Goal: Information Seeking & Learning: Learn about a topic

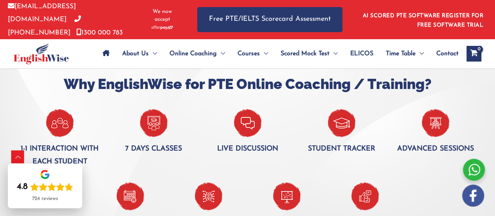
scroll to position [509, 0]
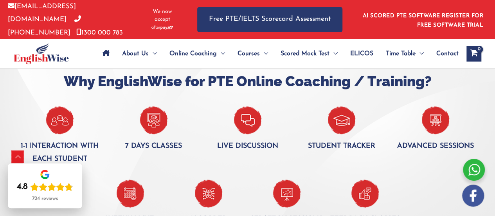
click at [16, 156] on div "Scroll to Top" at bounding box center [18, 157] width 13 height 13
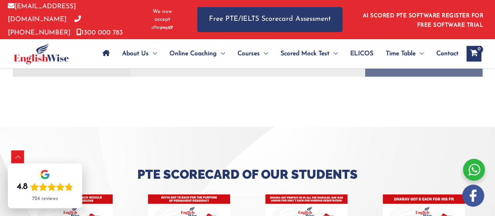
scroll to position [1978, 0]
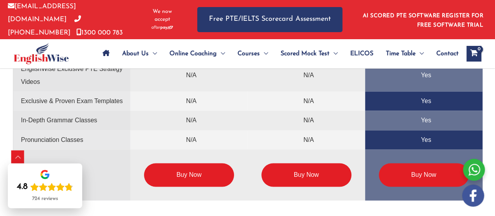
click at [337, 180] on link "Buy Now" at bounding box center [306, 174] width 90 height 23
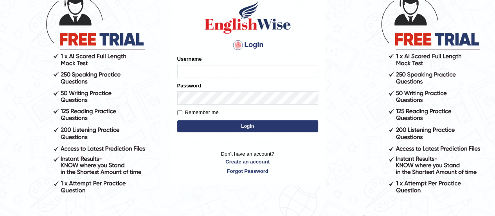
scroll to position [73, 0]
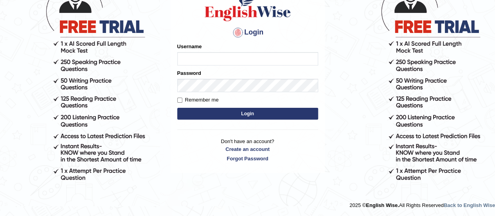
click at [111, 28] on body "Login Please fix the following errors: Username Password Remember me Login Don'…" at bounding box center [247, 60] width 495 height 216
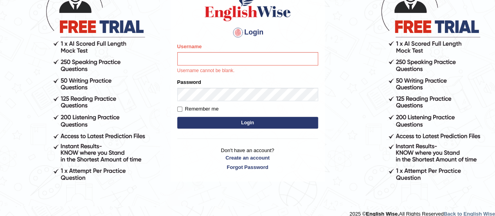
scroll to position [0, 0]
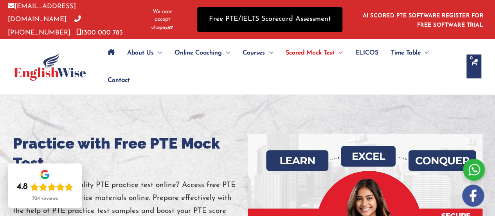
click at [254, 20] on link "Free PTE/IELTS Scorecard Assessment" at bounding box center [269, 19] width 145 height 25
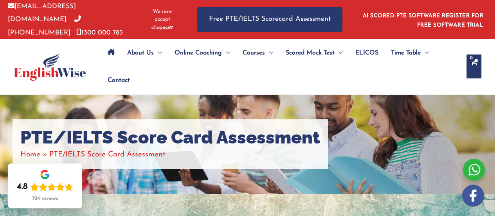
click at [57, 69] on img at bounding box center [50, 66] width 72 height 28
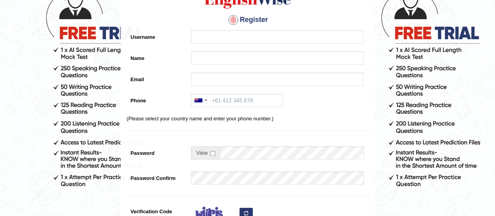
scroll to position [46, 0]
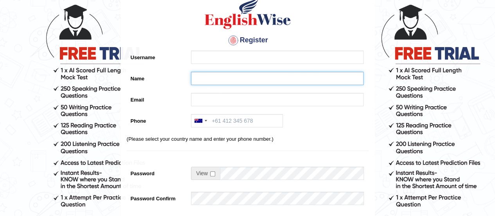
click at [219, 76] on input "Name" at bounding box center [277, 78] width 173 height 13
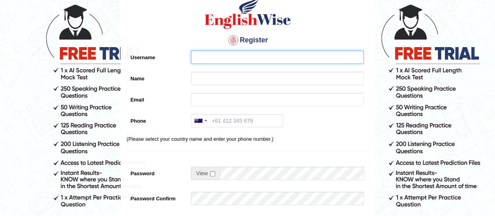
click at [220, 57] on input "Username" at bounding box center [277, 56] width 173 height 13
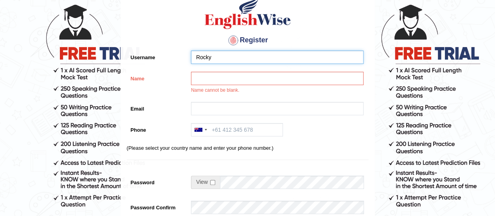
type input "Rocky"
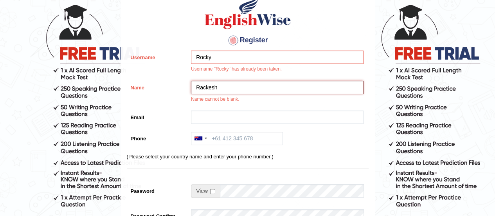
type input "Rackesh"
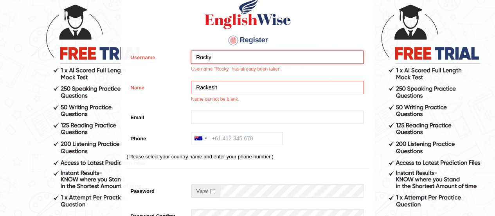
click at [212, 57] on input "Rocky" at bounding box center [277, 56] width 173 height 13
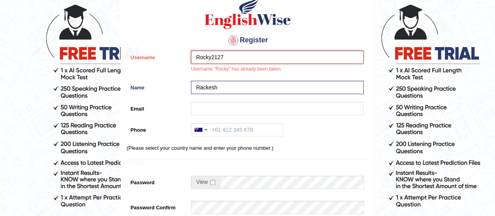
type input "Rocky2127"
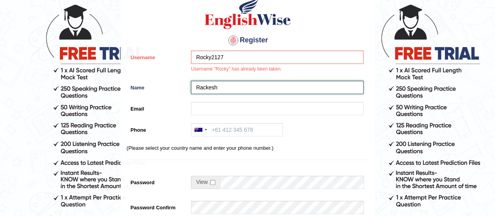
click at [256, 88] on input "Rackesh" at bounding box center [277, 87] width 173 height 13
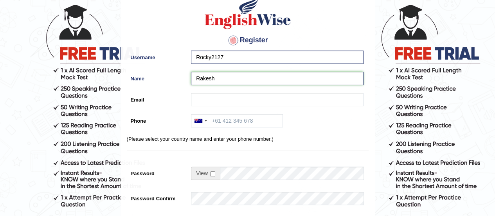
type input "Rakesh"
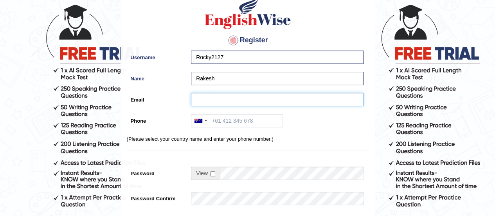
click at [262, 101] on input "Email" at bounding box center [277, 99] width 173 height 13
type input "rakesh.bandaru88@gmail.com"
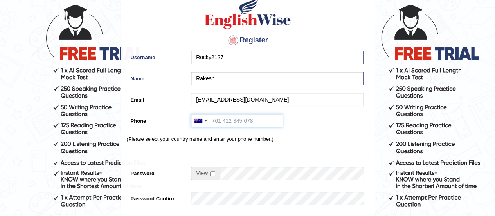
click at [243, 120] on input "Phone" at bounding box center [237, 120] width 92 height 13
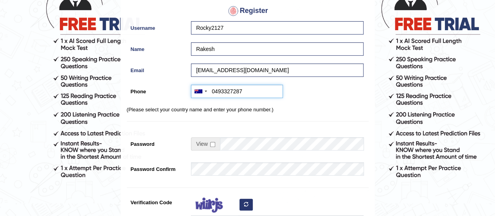
scroll to position [124, 0]
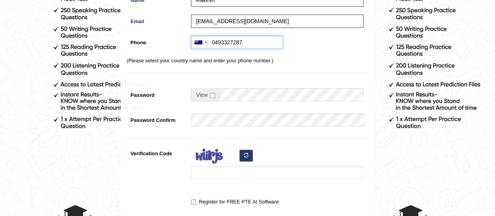
type input "0493327287"
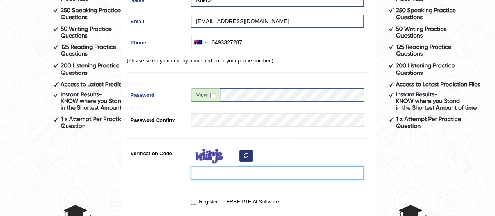
click at [236, 173] on input "Verification Code" at bounding box center [277, 172] width 173 height 13
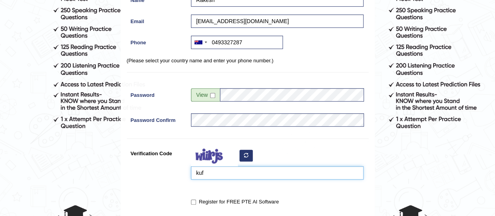
click at [241, 173] on input "kuf" at bounding box center [277, 172] width 173 height 13
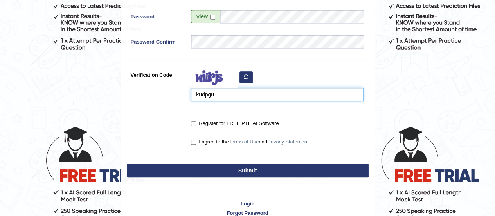
type input "kudpgu"
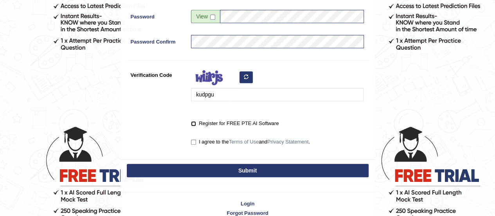
click at [193, 125] on input "Register for FREE PTE AI Software" at bounding box center [193, 123] width 5 height 5
checkbox input "true"
click at [195, 141] on input "I agree to the Terms of Use and Privacy Statement ." at bounding box center [193, 141] width 5 height 5
checkbox input "true"
click at [223, 168] on button "Submit" at bounding box center [248, 170] width 242 height 13
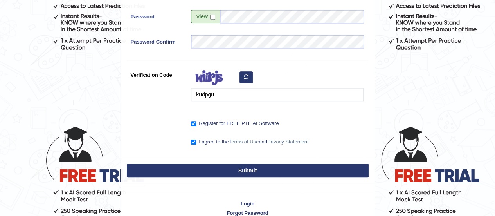
type input "+61493327287"
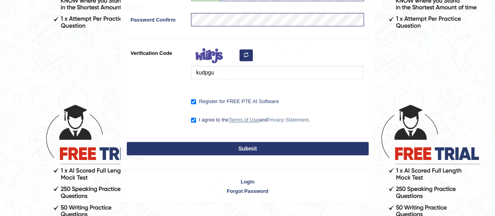
scroll to position [242, 0]
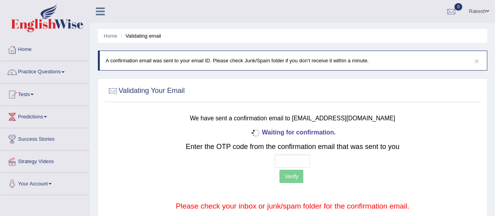
click at [284, 152] on div "Waiting for confirmation. Enter the OTP code from the confirmation email that w…" at bounding box center [293, 181] width 308 height 110
click at [286, 158] on input "text" at bounding box center [292, 160] width 35 height 13
type input "5 3 3 3"
click at [292, 177] on button "Verify" at bounding box center [291, 175] width 24 height 13
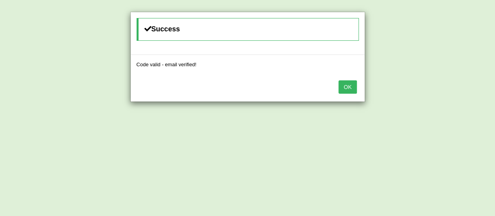
click at [352, 83] on button "OK" at bounding box center [348, 86] width 18 height 13
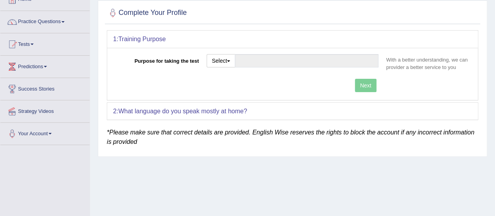
scroll to position [78, 0]
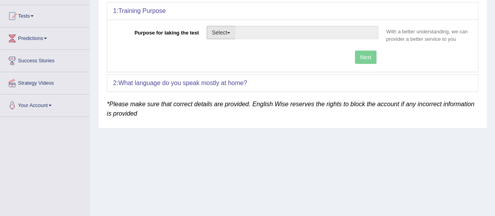
click at [227, 31] on button "Select" at bounding box center [221, 32] width 29 height 13
click at [299, 74] on div "2: What language do you speak mostly at home?" at bounding box center [292, 82] width 371 height 17
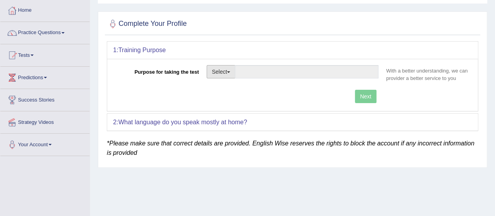
scroll to position [0, 0]
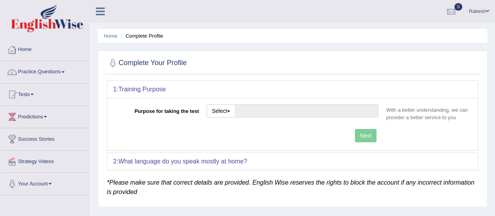
click at [26, 47] on link "Home" at bounding box center [44, 49] width 89 height 20
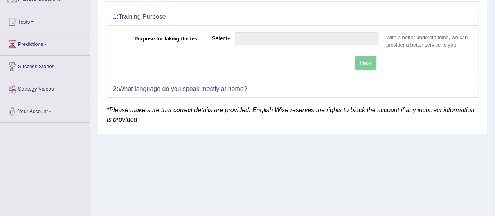
scroll to position [39, 0]
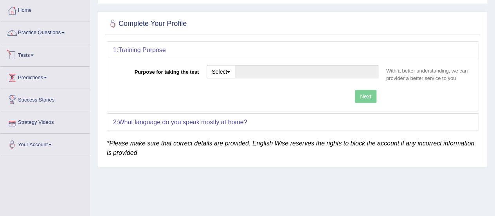
click at [32, 27] on link "Practice Questions" at bounding box center [44, 32] width 89 height 20
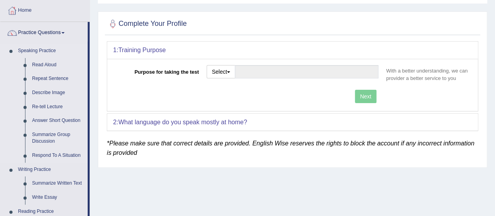
click at [40, 50] on link "Speaking Practice" at bounding box center [50, 51] width 73 height 14
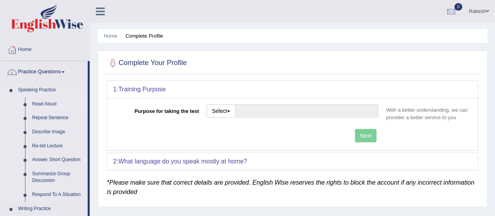
click at [38, 103] on link "Read Aloud" at bounding box center [58, 104] width 59 height 14
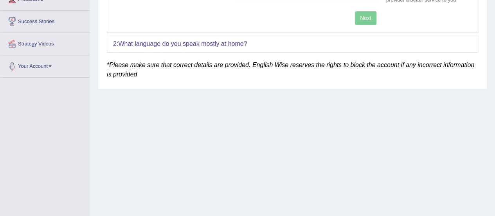
scroll to position [39, 0]
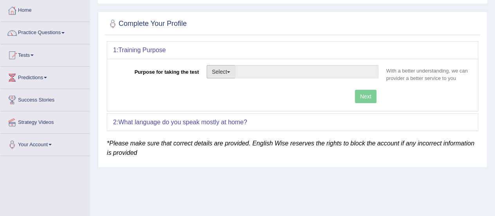
drag, startPoint x: 231, startPoint y: 72, endPoint x: 227, endPoint y: 75, distance: 5.0
click at [230, 72] on span "button" at bounding box center [228, 72] width 3 height 2
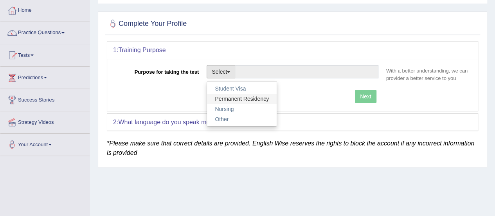
click at [230, 97] on link "Permanent Residency" at bounding box center [242, 99] width 70 height 10
type input "Permanent Residency"
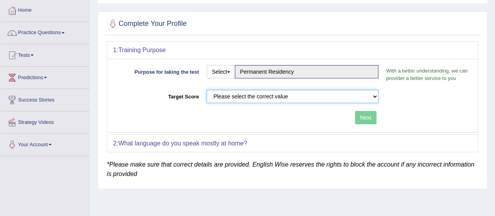
click at [373, 98] on select "Please select the correct value 50 (6 bands) 58 (6.5 bands) 65 (7 bands) 79 (8 …" at bounding box center [293, 96] width 172 height 13
select select "79"
click at [207, 90] on select "Please select the correct value 50 (6 bands) 58 (6.5 bands) 65 (7 bands) 79 (8 …" at bounding box center [293, 96] width 172 height 13
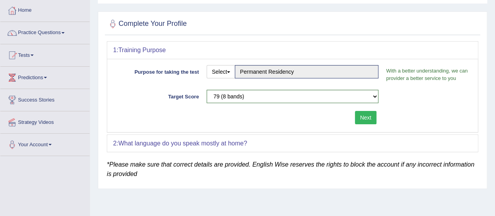
click at [366, 115] on button "Next" at bounding box center [366, 117] width 22 height 13
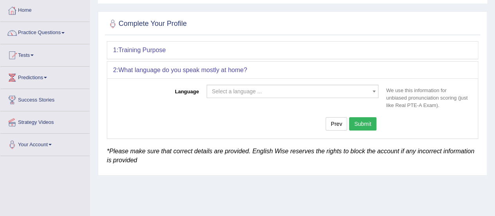
click at [272, 92] on span "Select a language ..." at bounding box center [290, 91] width 157 height 8
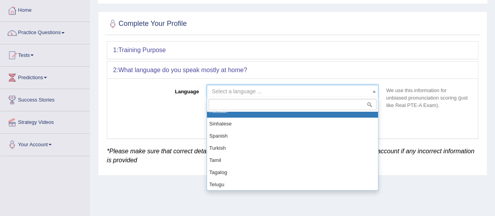
scroll to position [587, 0]
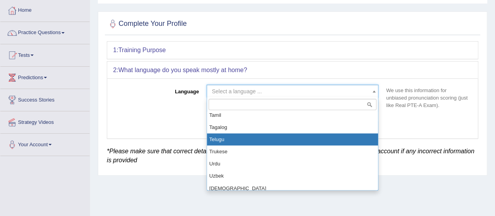
select select "Telugu"
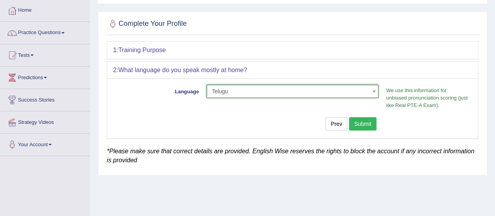
click at [359, 123] on button "Submit" at bounding box center [362, 123] width 27 height 13
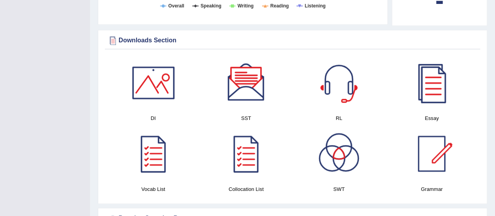
scroll to position [391, 0]
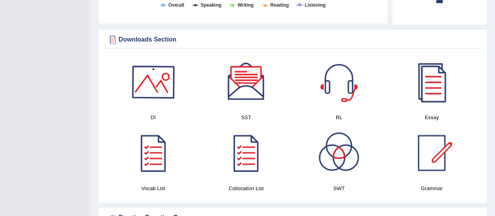
click at [151, 97] on div at bounding box center [153, 81] width 55 height 55
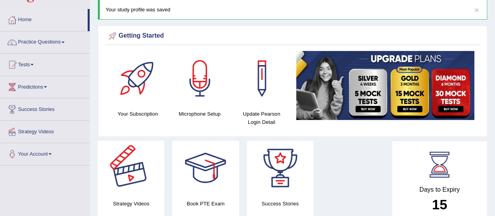
scroll to position [0, 0]
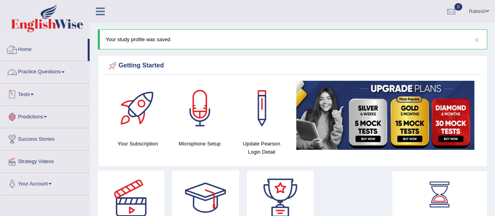
click at [45, 69] on link "Practice Questions" at bounding box center [44, 71] width 89 height 20
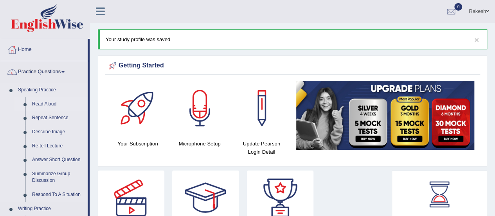
click at [44, 103] on link "Read Aloud" at bounding box center [58, 104] width 59 height 14
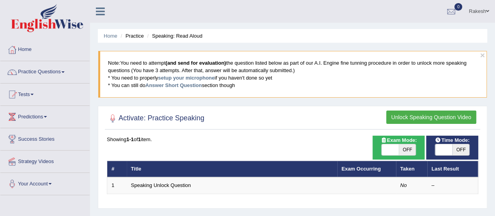
scroll to position [39, 0]
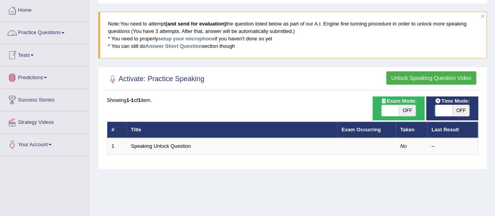
click at [51, 32] on link "Practice Questions" at bounding box center [44, 32] width 89 height 20
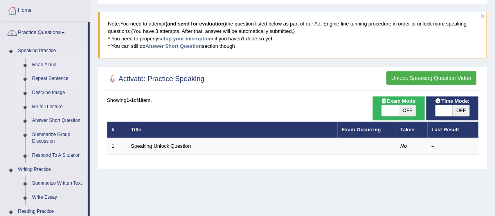
click at [53, 77] on link "Repeat Sentence" at bounding box center [58, 79] width 59 height 14
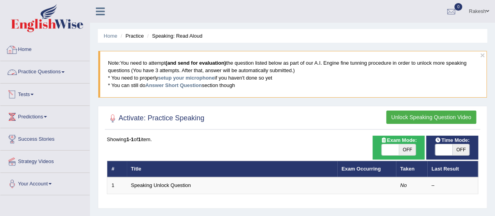
click at [25, 49] on link "Home" at bounding box center [44, 49] width 89 height 20
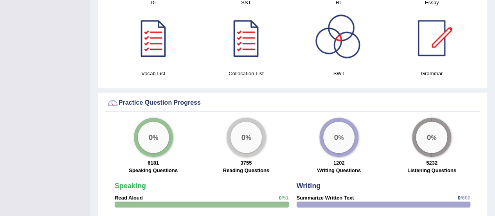
scroll to position [557, 0]
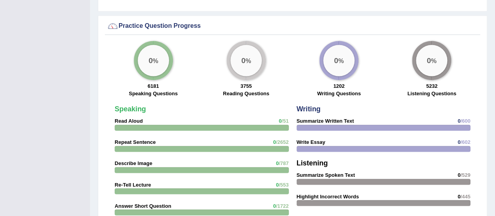
click at [145, 63] on div "0 %" at bounding box center [153, 60] width 31 height 31
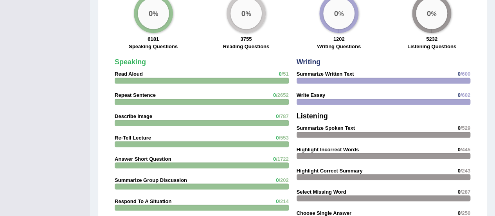
scroll to position [635, 0]
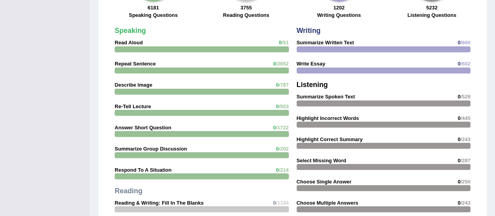
click at [285, 40] on span "/51" at bounding box center [284, 43] width 7 height 6
drag, startPoint x: 127, startPoint y: 40, endPoint x: 141, endPoint y: 52, distance: 18.6
click at [127, 40] on strong "Read Aloud" at bounding box center [129, 43] width 28 height 6
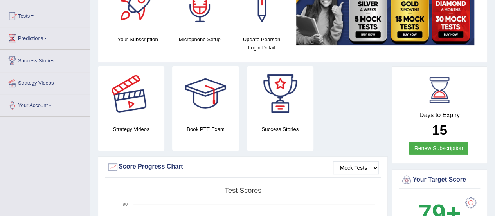
scroll to position [0, 0]
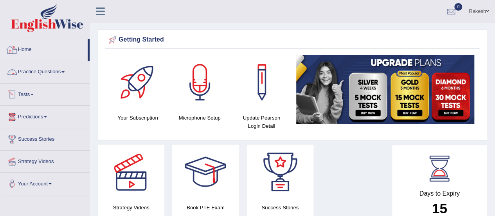
click at [27, 47] on link "Home" at bounding box center [43, 49] width 87 height 20
click at [56, 70] on link "Practice Questions" at bounding box center [44, 71] width 89 height 20
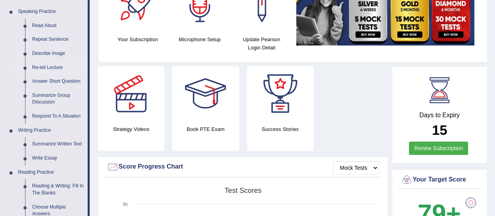
scroll to position [39, 0]
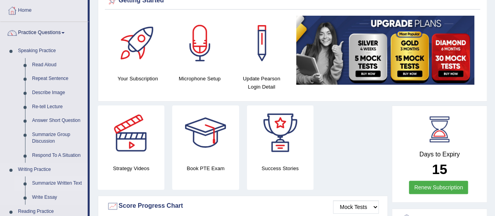
click at [61, 183] on link "Summarize Written Text" at bounding box center [58, 183] width 59 height 14
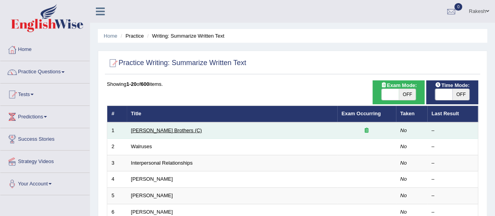
click at [148, 130] on link "[PERSON_NAME] Brothers (C)" at bounding box center [166, 130] width 71 height 6
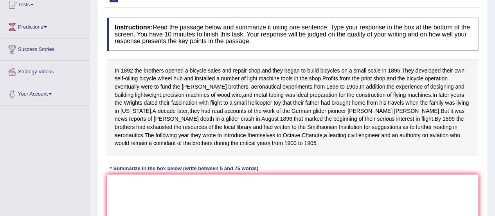
scroll to position [78, 0]
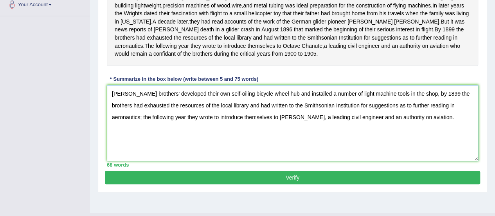
scroll to position [195, 0]
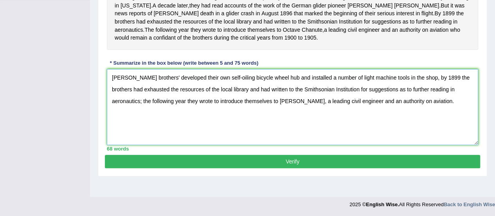
type textarea "Wright brothers' developed their own self-oiling bicycle wheel hub and installe…"
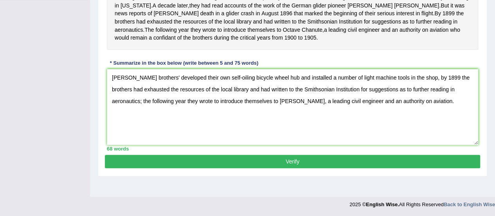
click at [294, 168] on button "Verify" at bounding box center [292, 161] width 375 height 13
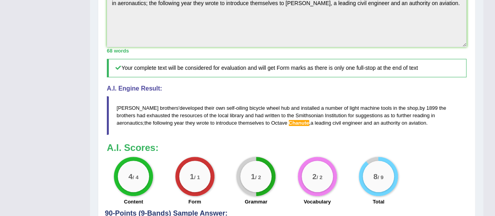
scroll to position [289, 0]
click at [289, 123] on span "Chanute" at bounding box center [299, 123] width 20 height 6
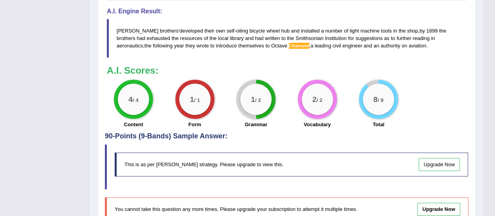
scroll to position [367, 0]
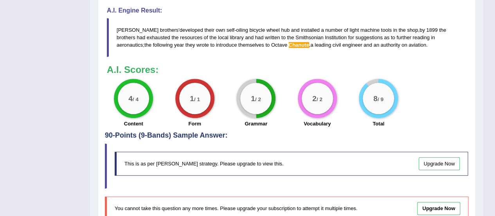
click at [253, 105] on div "1 / 2" at bounding box center [255, 98] width 31 height 31
click at [251, 114] on div "1 / 2" at bounding box center [255, 98] width 39 height 39
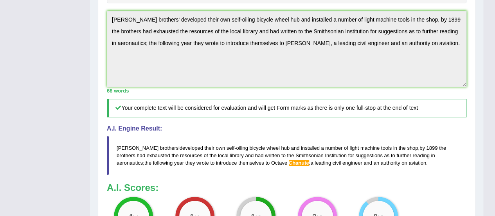
scroll to position [328, 0]
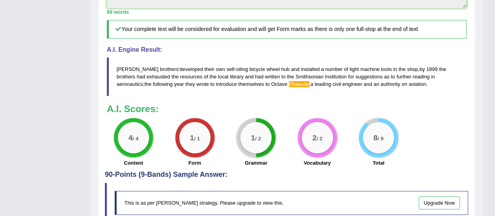
click at [253, 148] on div "1 / 2" at bounding box center [255, 137] width 31 height 31
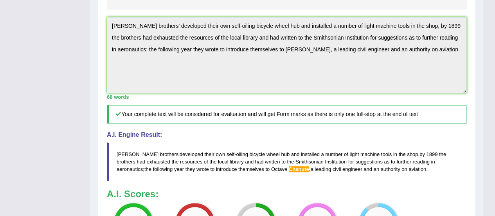
scroll to position [250, 0]
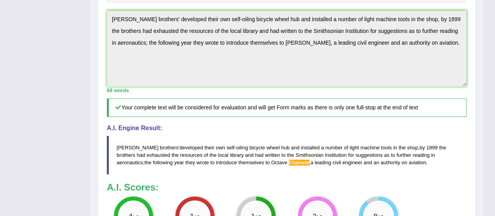
click at [289, 162] on span "Chanute" at bounding box center [299, 162] width 20 height 6
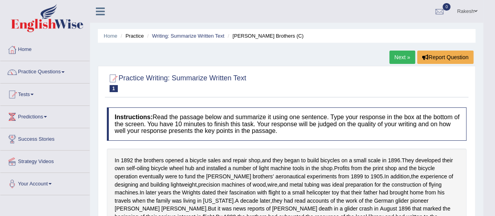
scroll to position [0, 0]
click at [398, 56] on link "Next »" at bounding box center [402, 56] width 26 height 13
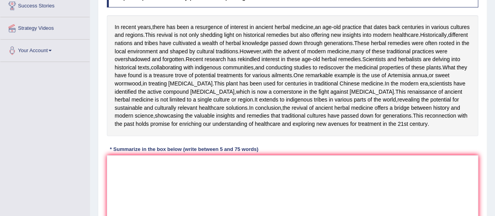
scroll to position [151, 0]
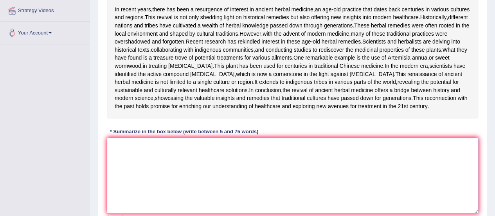
click at [175, 213] on textarea at bounding box center [292, 175] width 371 height 76
click at [171, 209] on textarea at bounding box center [292, 175] width 371 height 76
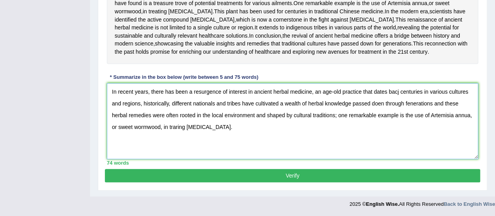
scroll to position [268, 0]
click at [220, 127] on textarea "In recent years, there has been a resurgence of interest in ancient herbal medi…" at bounding box center [292, 121] width 371 height 76
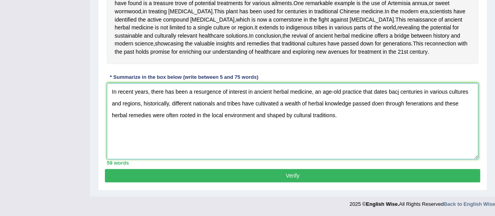
click at [398, 93] on textarea "In recent years, there has been a resurgence of interest in ancient herbal medi…" at bounding box center [292, 121] width 371 height 76
click at [379, 105] on textarea "In recent years, there has been a resurgence of interest in ancient herbal medi…" at bounding box center [292, 121] width 371 height 76
click at [408, 103] on textarea "In recent years, there has been a resurgence of interest in ancient herbal medi…" at bounding box center [292, 121] width 371 height 76
type textarea "In recent years, there has been a resurgence of interest in ancient herbal medi…"
click at [314, 176] on button "Verify" at bounding box center [292, 175] width 375 height 13
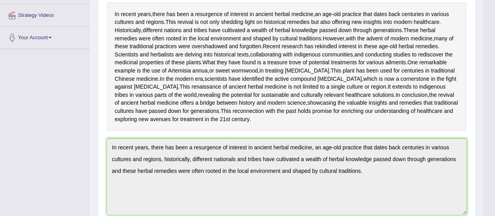
scroll to position [0, 0]
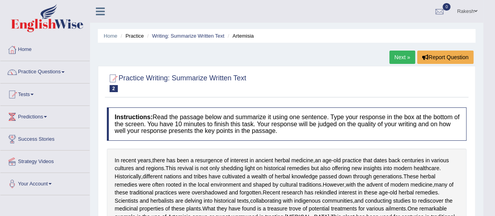
click at [396, 59] on link "Next »" at bounding box center [402, 56] width 26 height 13
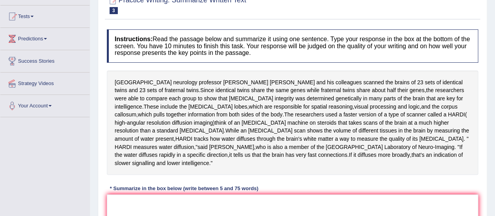
scroll to position [78, 0]
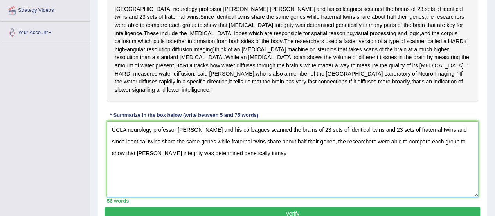
scroll to position [156, 0]
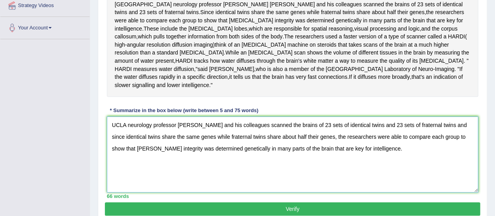
type textarea "UCLA neurology professor Paul Thompson and his colleagues scanned the brains of…"
click at [337, 202] on button "Verify" at bounding box center [292, 208] width 375 height 13
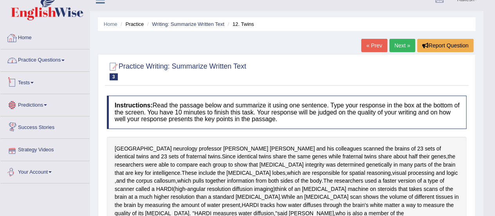
scroll to position [0, 0]
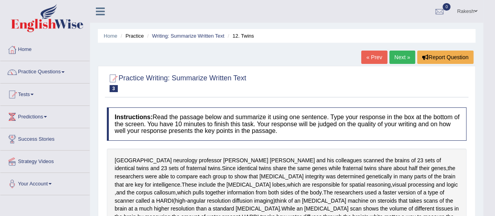
click at [65, 72] on span at bounding box center [62, 72] width 3 height 2
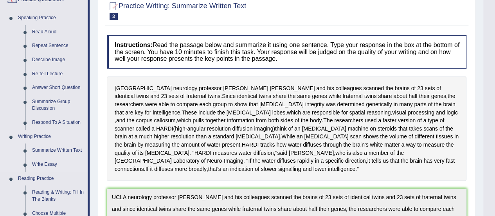
scroll to position [78, 0]
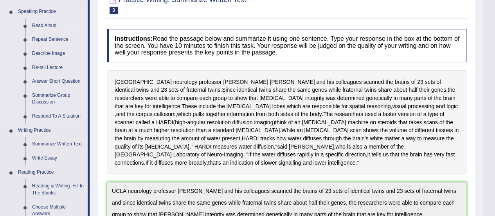
click at [43, 24] on link "Read Aloud" at bounding box center [58, 26] width 59 height 14
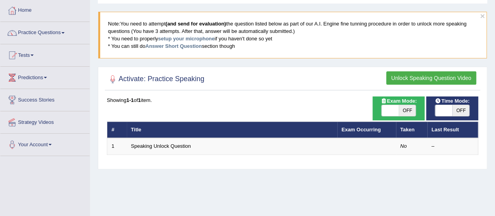
scroll to position [39, 0]
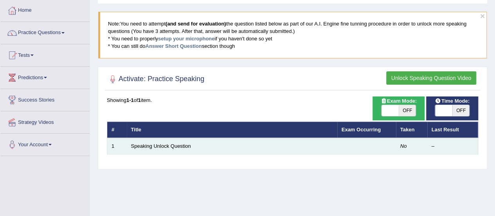
click at [202, 142] on td "Speaking Unlock Question" at bounding box center [232, 146] width 211 height 16
click at [173, 149] on td "Speaking Unlock Question" at bounding box center [232, 146] width 211 height 16
click at [191, 146] on td "Speaking Unlock Question" at bounding box center [232, 146] width 211 height 16
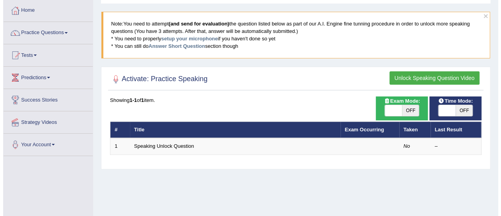
scroll to position [0, 0]
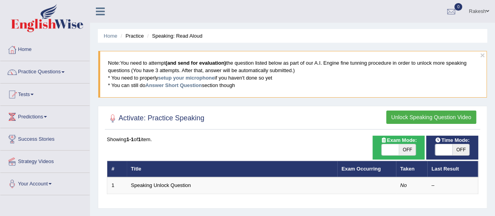
click at [449, 151] on span at bounding box center [443, 149] width 17 height 11
click at [459, 151] on span "OFF" at bounding box center [460, 149] width 17 height 11
checkbox input "true"
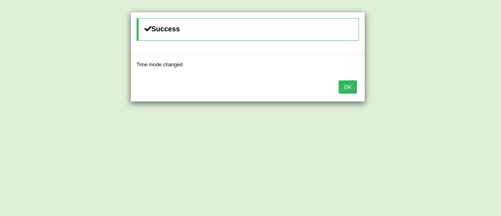
click at [347, 86] on button "OK" at bounding box center [348, 86] width 18 height 13
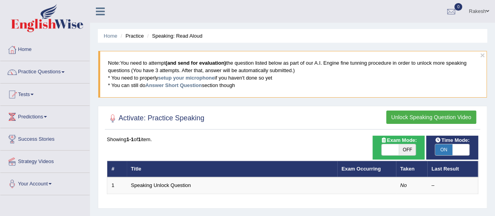
click at [406, 151] on span "OFF" at bounding box center [407, 149] width 17 height 11
checkbox input "true"
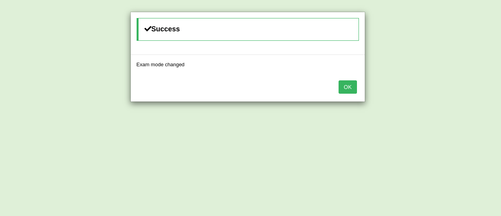
click at [342, 89] on button "OK" at bounding box center [348, 86] width 18 height 13
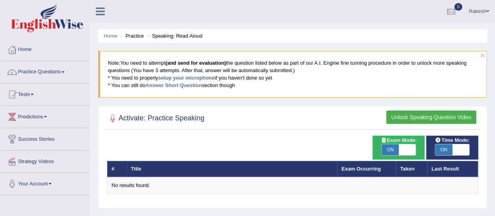
click at [420, 115] on button "Unlock Speaking Question Video" at bounding box center [431, 116] width 90 height 13
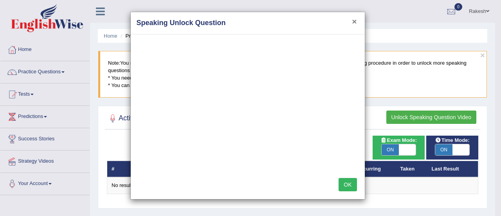
click at [357, 22] on button "×" at bounding box center [354, 21] width 5 height 8
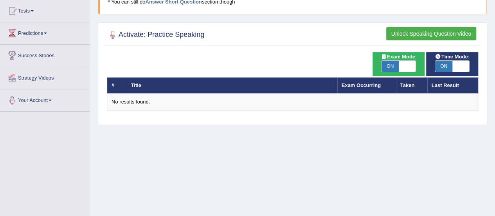
scroll to position [39, 0]
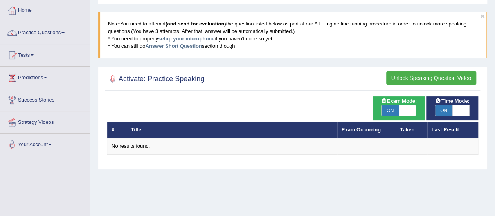
click at [409, 109] on span at bounding box center [407, 110] width 17 height 11
checkbox input "false"
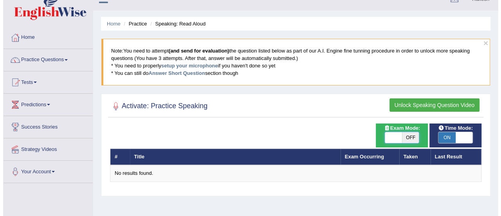
scroll to position [0, 0]
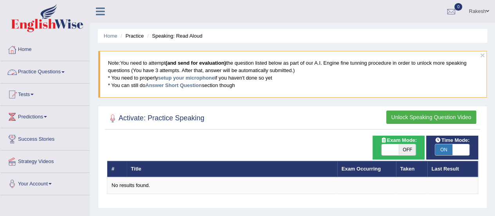
click at [32, 71] on link "Practice Questions" at bounding box center [44, 71] width 89 height 20
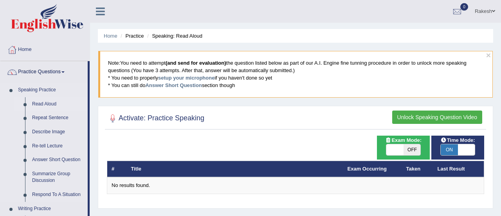
click at [44, 101] on link "Read Aloud" at bounding box center [58, 104] width 59 height 14
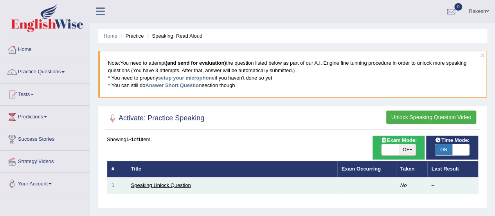
click at [173, 187] on td "Speaking Unlock Question" at bounding box center [232, 185] width 211 height 16
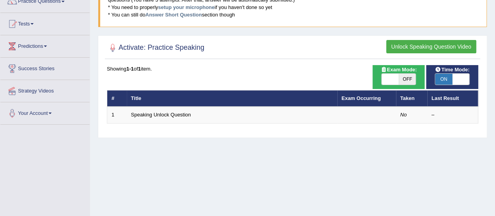
scroll to position [78, 0]
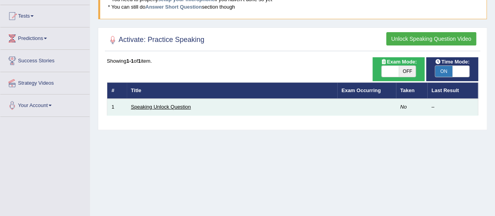
click at [166, 107] on link "Speaking Unlock Question" at bounding box center [161, 107] width 60 height 6
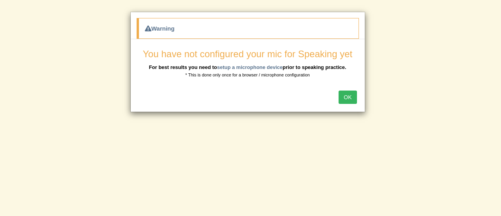
click at [345, 95] on button "OK" at bounding box center [348, 96] width 18 height 13
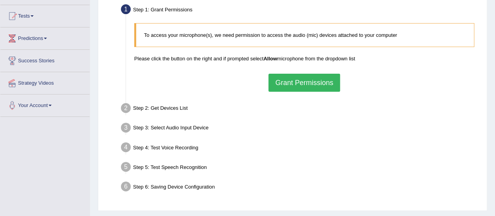
scroll to position [39, 0]
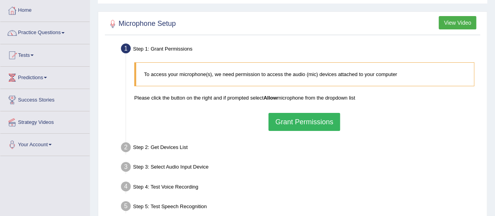
click at [308, 122] on button "Grant Permissions" at bounding box center [303, 122] width 71 height 18
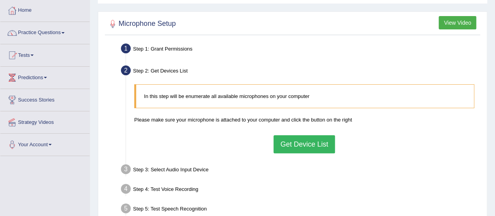
click at [308, 144] on button "Get Device List" at bounding box center [304, 144] width 61 height 18
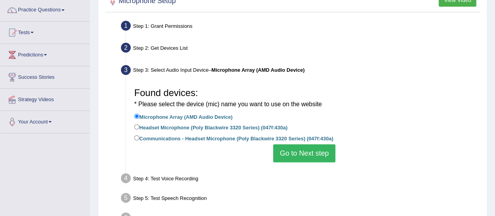
scroll to position [78, 0]
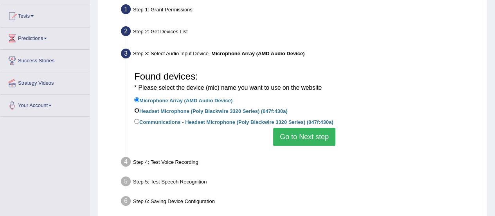
click at [137, 111] on input "Headset Microphone (Poly Blackwire 3320 Series) (047f:430a)" at bounding box center [136, 110] width 5 height 5
radio input "true"
click at [298, 138] on button "Go to Next step" at bounding box center [304, 137] width 62 height 18
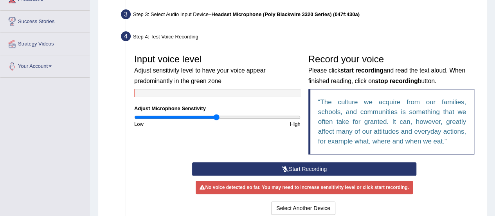
scroll to position [157, 0]
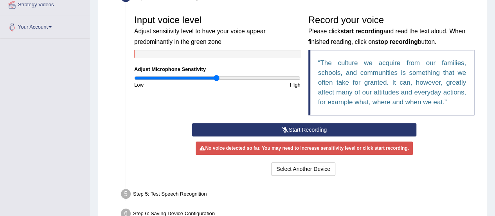
click at [317, 131] on button "Start Recording" at bounding box center [304, 129] width 224 height 13
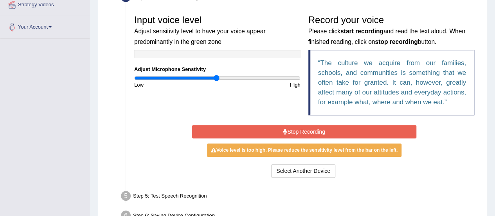
click at [309, 131] on button "Stop Recording" at bounding box center [304, 131] width 224 height 13
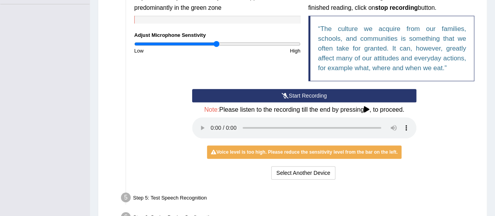
scroll to position [240, 0]
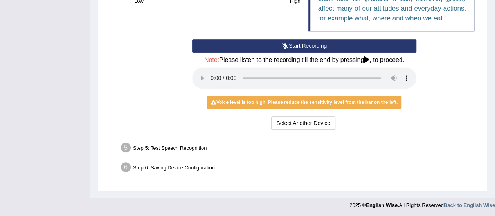
click at [177, 149] on div "Step 5: Test Speech Recognition" at bounding box center [300, 148] width 366 height 17
drag, startPoint x: 193, startPoint y: 162, endPoint x: 201, endPoint y: 164, distance: 8.0
click at [193, 163] on div "Step 6: Saving Device Configuration" at bounding box center [300, 168] width 366 height 17
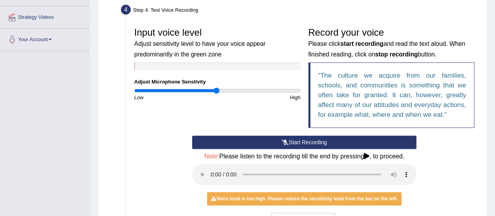
scroll to position [157, 0]
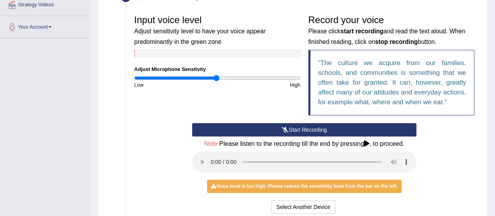
click at [437, 157] on div "Start Recording Stop Recording Note: Please listen to the recording till the en…" at bounding box center [304, 169] width 348 height 92
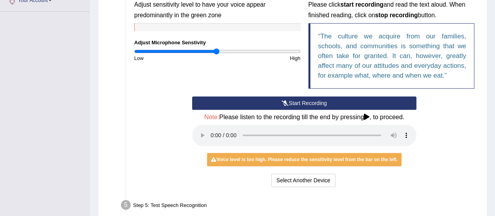
scroll to position [196, 0]
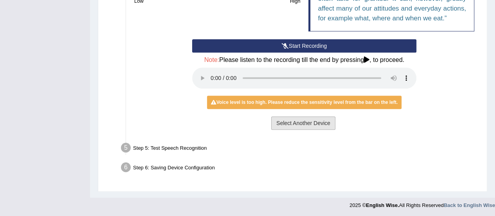
click at [295, 128] on button "Select Another Device" at bounding box center [303, 122] width 64 height 13
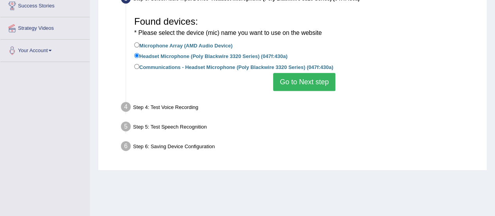
scroll to position [117, 0]
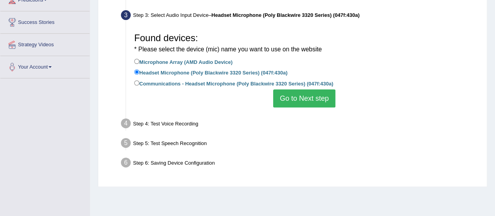
click at [298, 101] on button "Go to Next step" at bounding box center [304, 98] width 62 height 18
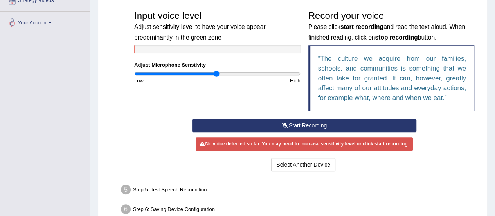
scroll to position [195, 0]
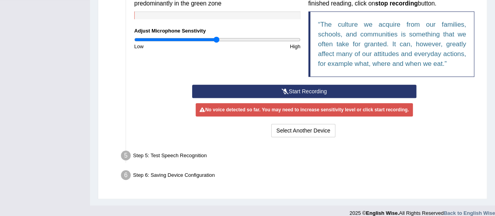
drag, startPoint x: 170, startPoint y: 152, endPoint x: 176, endPoint y: 151, distance: 5.9
click at [170, 153] on div "Step 5: Test Speech Recognition" at bounding box center [300, 156] width 366 height 17
click at [306, 91] on button "Start Recording" at bounding box center [304, 91] width 224 height 13
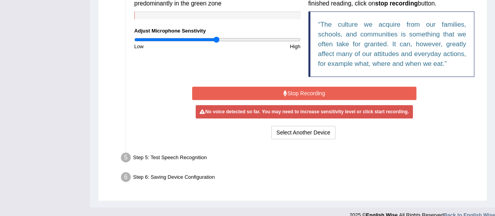
click at [319, 94] on button "Stop Recording" at bounding box center [304, 92] width 224 height 13
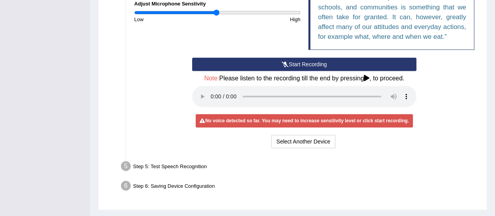
scroll to position [240, 0]
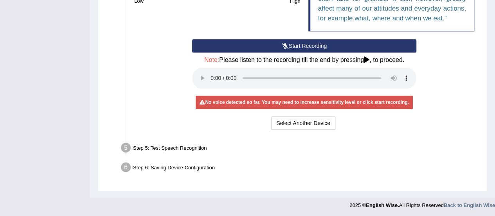
click at [177, 146] on div "Step 5: Test Speech Recognition" at bounding box center [300, 148] width 366 height 17
click at [201, 101] on icon at bounding box center [202, 102] width 5 height 5
click at [381, 104] on div "No voice detected so far. You may need to increase sensitivity level or click s…" at bounding box center [304, 101] width 217 height 13
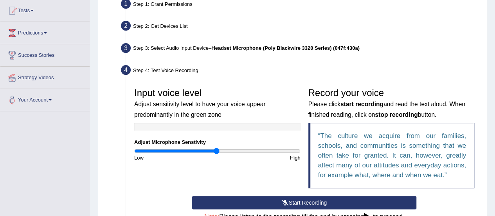
scroll to position [123, 0]
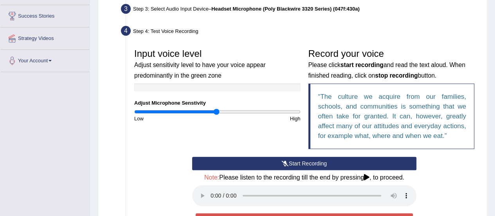
click at [305, 163] on button "Start Recording" at bounding box center [304, 163] width 224 height 13
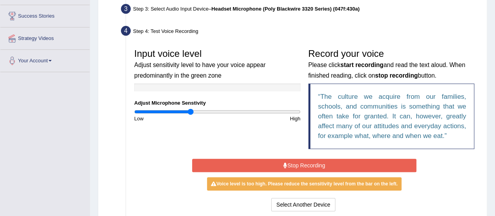
click at [191, 111] on input "range" at bounding box center [217, 111] width 166 height 6
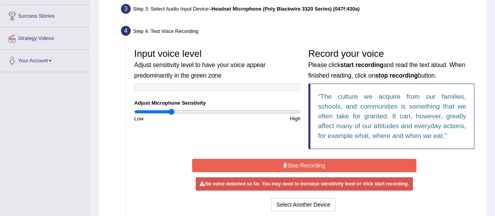
click at [171, 112] on input "range" at bounding box center [217, 111] width 166 height 6
click at [183, 110] on input "range" at bounding box center [217, 111] width 166 height 6
click at [198, 110] on input "range" at bounding box center [217, 111] width 166 height 6
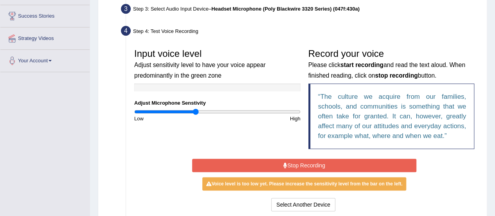
click at [195, 111] on input "range" at bounding box center [217, 111] width 166 height 6
click at [200, 112] on input "range" at bounding box center [217, 111] width 166 height 6
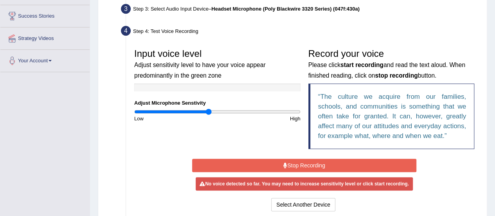
click at [207, 112] on input "range" at bounding box center [217, 111] width 166 height 6
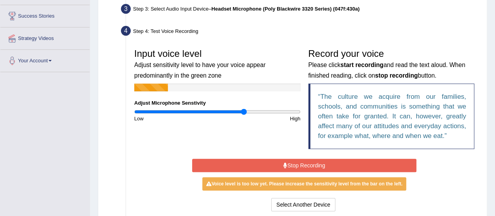
click at [243, 112] on input "range" at bounding box center [217, 111] width 166 height 6
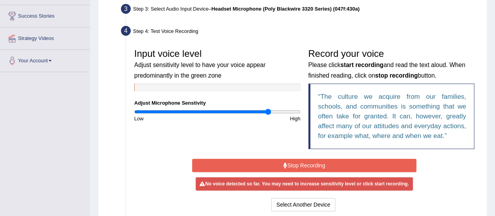
click at [267, 113] on input "range" at bounding box center [217, 111] width 166 height 6
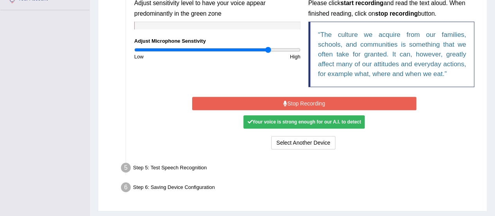
scroll to position [201, 0]
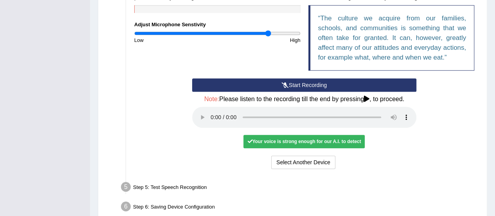
click at [283, 86] on icon at bounding box center [285, 84] width 7 height 5
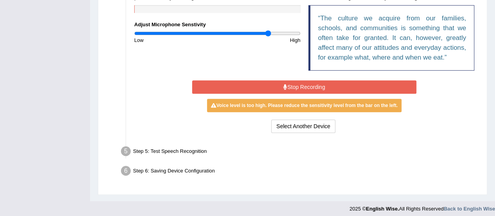
click at [283, 86] on icon at bounding box center [285, 86] width 4 height 5
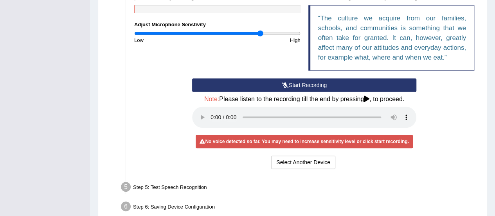
click at [259, 34] on input "range" at bounding box center [217, 33] width 166 height 6
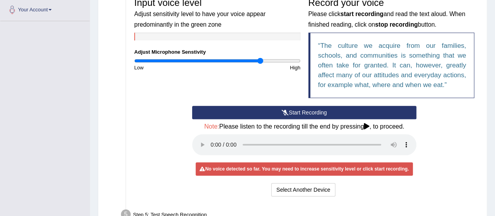
scroll to position [162, 0]
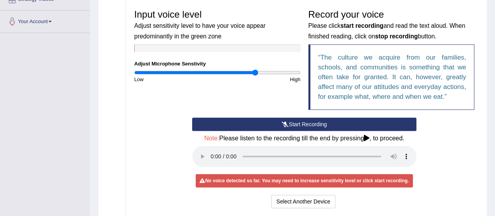
click at [256, 71] on input "range" at bounding box center [217, 72] width 166 height 6
click at [262, 72] on input "range" at bounding box center [217, 72] width 166 height 6
click at [270, 72] on input "range" at bounding box center [217, 72] width 166 height 6
click at [276, 72] on input "range" at bounding box center [217, 72] width 166 height 6
click at [252, 75] on input "range" at bounding box center [217, 72] width 166 height 6
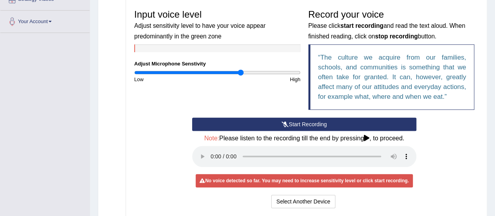
click at [241, 73] on input "range" at bounding box center [217, 72] width 166 height 6
click at [224, 73] on input "range" at bounding box center [217, 72] width 166 height 6
click at [216, 74] on input "range" at bounding box center [217, 72] width 166 height 6
click at [198, 72] on input "range" at bounding box center [217, 72] width 166 height 6
click at [150, 72] on input "range" at bounding box center [217, 72] width 166 height 6
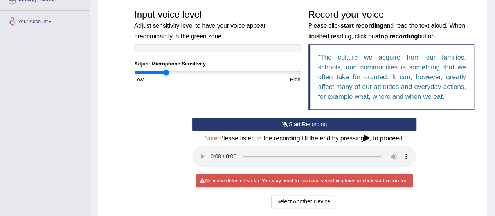
click at [166, 72] on input "range" at bounding box center [217, 72] width 166 height 6
click at [182, 72] on input "range" at bounding box center [217, 72] width 166 height 6
click at [195, 71] on input "range" at bounding box center [217, 72] width 166 height 6
click at [206, 71] on input "range" at bounding box center [217, 72] width 166 height 6
click at [219, 71] on input "range" at bounding box center [217, 72] width 166 height 6
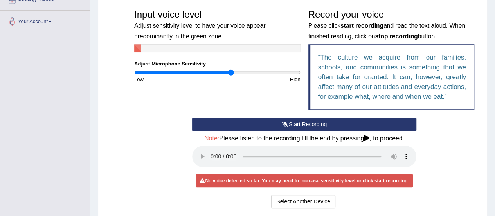
click at [231, 73] on input "range" at bounding box center [217, 72] width 166 height 6
click at [239, 73] on input "range" at bounding box center [217, 72] width 166 height 6
click at [245, 72] on input "range" at bounding box center [217, 72] width 166 height 6
click at [250, 72] on input "range" at bounding box center [217, 72] width 166 height 6
click at [260, 74] on input "range" at bounding box center [217, 72] width 166 height 6
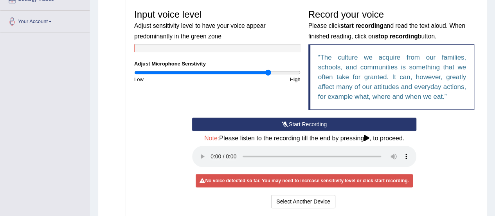
click at [268, 72] on input "range" at bounding box center [217, 72] width 166 height 6
click at [281, 72] on input "range" at bounding box center [217, 72] width 166 height 6
click at [290, 73] on input "range" at bounding box center [217, 72] width 166 height 6
click at [295, 73] on input "range" at bounding box center [217, 72] width 166 height 6
click at [300, 74] on input "range" at bounding box center [217, 72] width 166 height 6
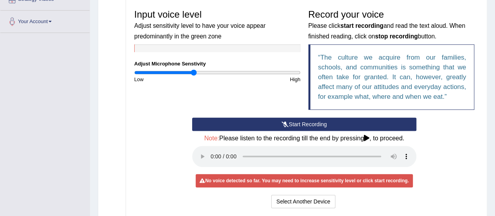
click at [194, 73] on input "range" at bounding box center [217, 72] width 166 height 6
click at [204, 73] on input "range" at bounding box center [217, 72] width 166 height 6
click at [185, 74] on input "range" at bounding box center [217, 72] width 166 height 6
click at [164, 72] on input "range" at bounding box center [217, 72] width 166 height 6
click at [152, 73] on input "range" at bounding box center [217, 72] width 166 height 6
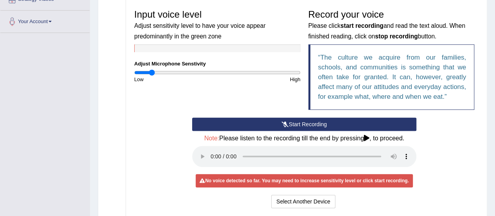
click at [139, 76] on div "Low" at bounding box center [173, 79] width 87 height 7
click at [138, 74] on input "range" at bounding box center [217, 72] width 166 height 6
click at [147, 73] on input "range" at bounding box center [217, 72] width 166 height 6
click at [163, 73] on input "range" at bounding box center [217, 72] width 166 height 6
click at [185, 74] on input "range" at bounding box center [217, 72] width 166 height 6
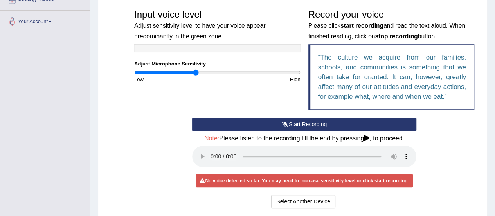
click at [195, 74] on input "range" at bounding box center [217, 72] width 166 height 6
click at [206, 73] on input "range" at bounding box center [217, 72] width 166 height 6
click at [218, 75] on input "range" at bounding box center [217, 72] width 166 height 6
click at [230, 75] on input "range" at bounding box center [217, 72] width 166 height 6
click at [245, 73] on input "range" at bounding box center [217, 72] width 166 height 6
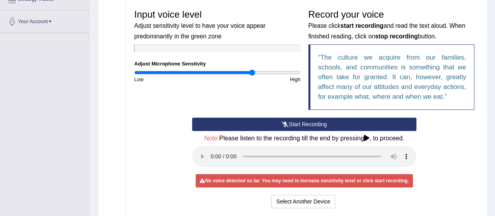
click at [252, 72] on input "range" at bounding box center [217, 72] width 166 height 6
click at [242, 72] on input "range" at bounding box center [217, 72] width 166 height 6
click at [258, 72] on input "range" at bounding box center [217, 72] width 166 height 6
click at [272, 73] on input "range" at bounding box center [217, 72] width 166 height 6
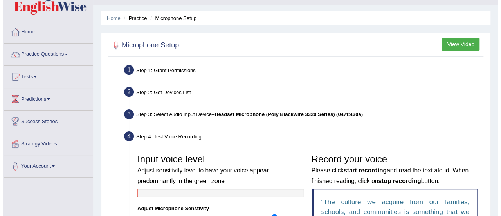
scroll to position [5, 0]
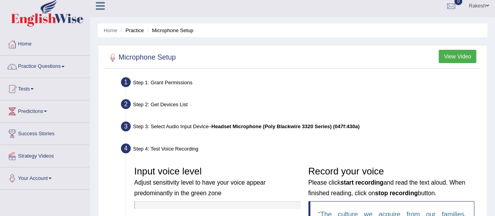
click at [467, 54] on button "View Video" at bounding box center [458, 56] width 38 height 13
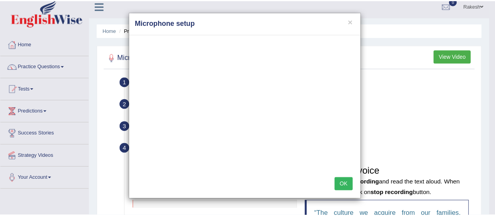
scroll to position [0, 0]
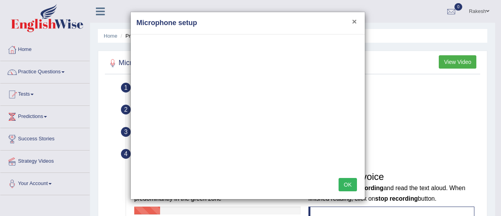
click at [355, 22] on button "×" at bounding box center [354, 21] width 5 height 8
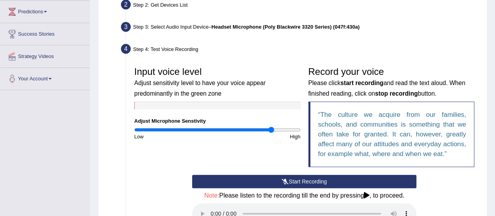
scroll to position [117, 0]
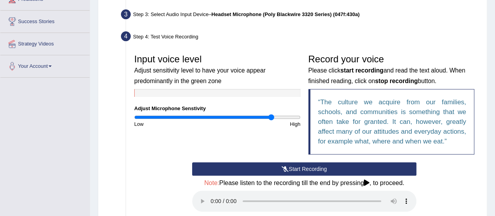
click at [300, 169] on button "Start Recording" at bounding box center [304, 168] width 224 height 13
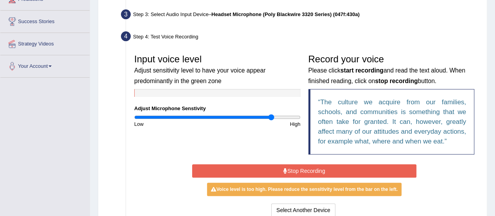
click at [347, 169] on button "Stop Recording" at bounding box center [304, 170] width 224 height 13
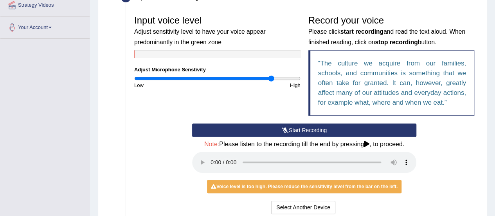
scroll to position [157, 0]
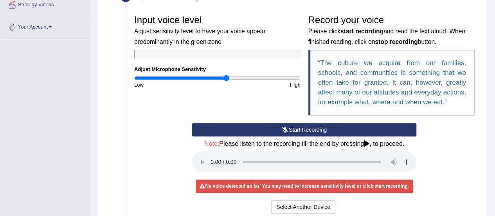
click at [227, 76] on input "range" at bounding box center [217, 78] width 166 height 6
click at [282, 130] on icon at bounding box center [285, 129] width 7 height 5
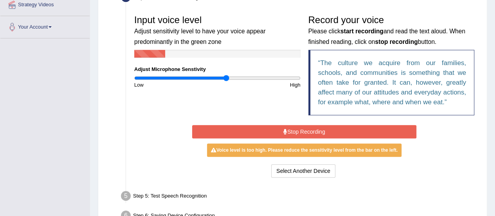
click at [275, 130] on button "Stop Recording" at bounding box center [304, 131] width 224 height 13
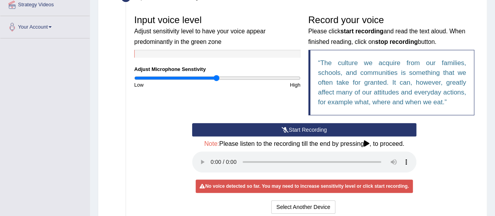
click at [217, 77] on input "range" at bounding box center [217, 78] width 166 height 6
click at [207, 79] on input "range" at bounding box center [217, 78] width 166 height 6
click at [233, 127] on button "Start Recording" at bounding box center [304, 129] width 224 height 13
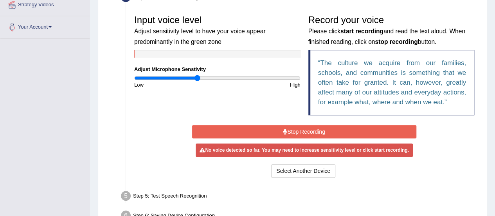
type input "0.76"
click at [196, 79] on input "range" at bounding box center [217, 78] width 166 height 6
click at [234, 127] on button "Stop Recording" at bounding box center [304, 131] width 224 height 13
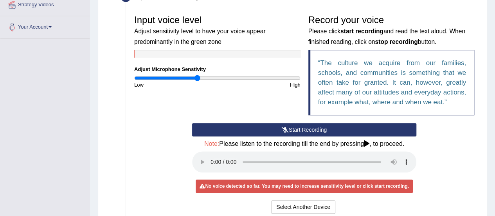
click at [236, 129] on button "Start Recording" at bounding box center [304, 129] width 224 height 13
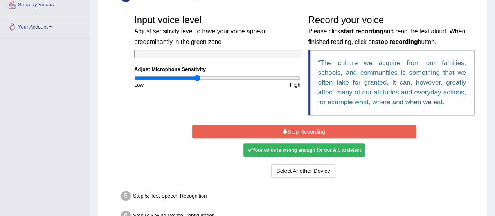
click at [266, 130] on button "Stop Recording" at bounding box center [304, 131] width 224 height 13
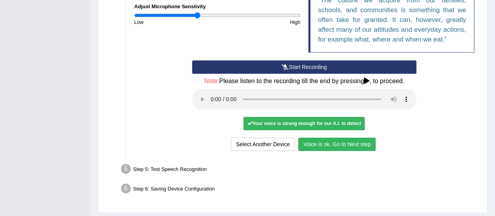
scroll to position [240, 0]
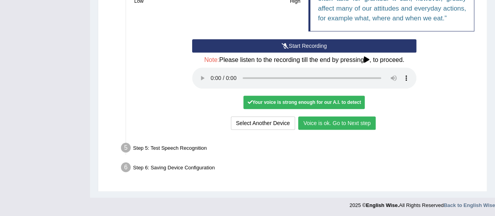
click at [335, 124] on button "Voice is ok. Go to Next step" at bounding box center [336, 122] width 77 height 13
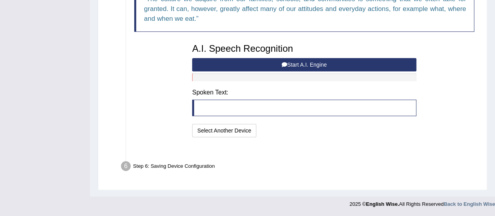
scroll to position [209, 0]
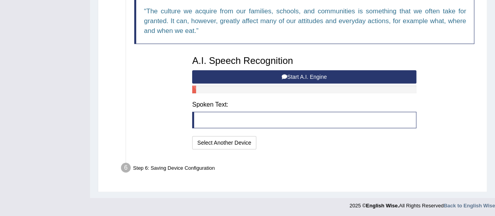
click at [301, 77] on button "Start A.I. Engine" at bounding box center [304, 76] width 224 height 13
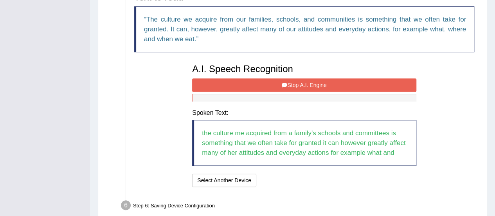
scroll to position [249, 0]
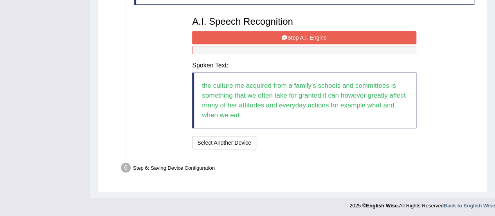
click at [272, 33] on button "Stop A.I. Engine" at bounding box center [304, 37] width 224 height 13
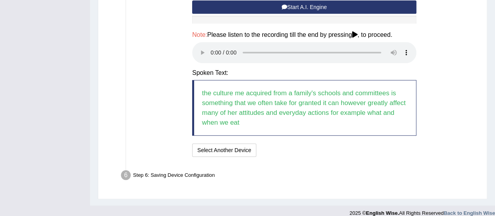
scroll to position [286, 0]
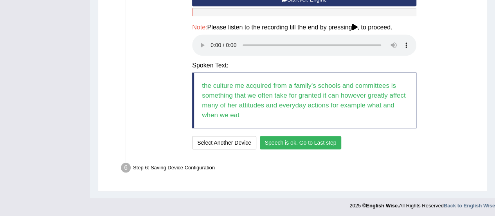
click at [311, 141] on button "Speech is ok. Go to Last step" at bounding box center [301, 142] width 82 height 13
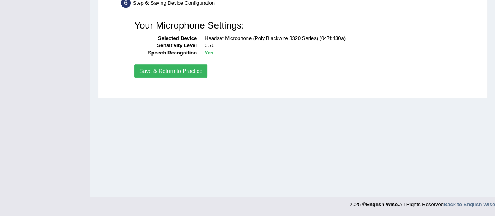
scroll to position [156, 0]
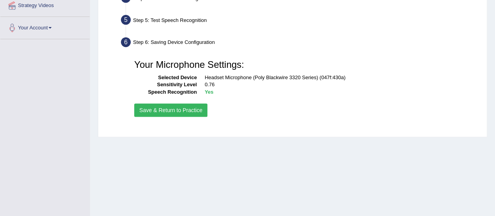
click at [185, 109] on button "Save & Return to Practice" at bounding box center [170, 109] width 73 height 13
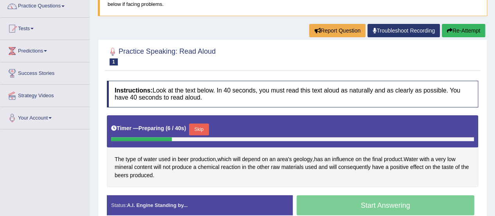
scroll to position [78, 0]
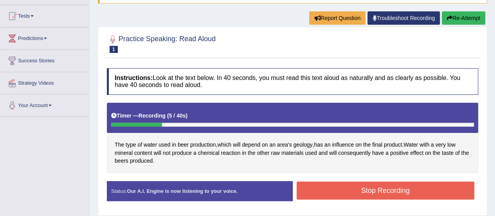
click at [225, 196] on div "Status: Our A.I. Engine is now listening to your voice." at bounding box center [200, 191] width 186 height 20
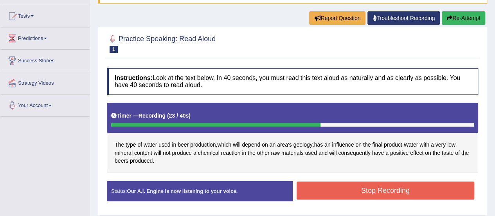
click at [352, 190] on button "Stop Recording" at bounding box center [386, 190] width 178 height 18
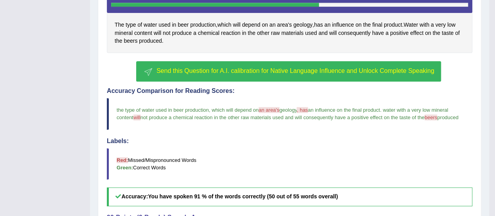
scroll to position [157, 0]
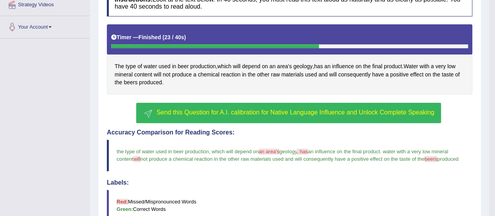
click at [286, 109] on span "Send this Question for A.I. calibration for Native Language Influence and Unloc…" at bounding box center [296, 112] width 278 height 7
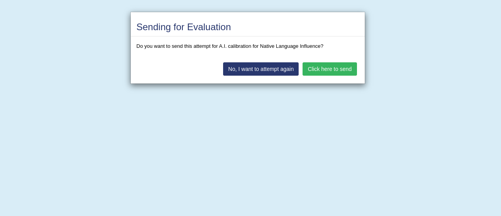
click at [323, 70] on button "Click here to send" at bounding box center [330, 68] width 54 height 13
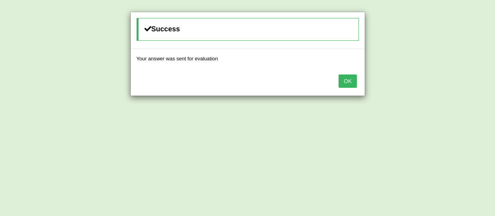
click at [349, 76] on button "OK" at bounding box center [348, 80] width 18 height 13
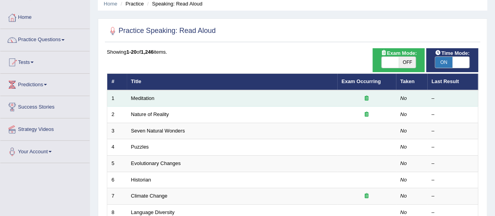
scroll to position [25, 0]
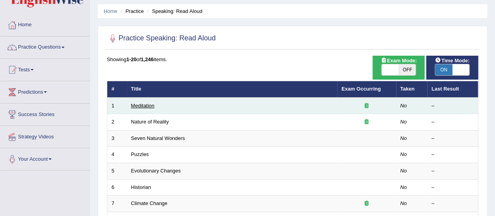
click at [146, 103] on link "Meditation" at bounding box center [142, 106] width 23 height 6
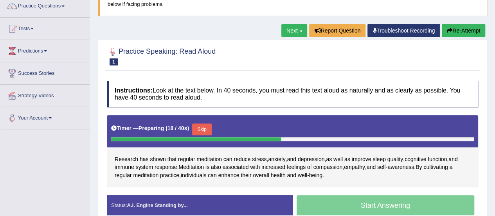
scroll to position [78, 0]
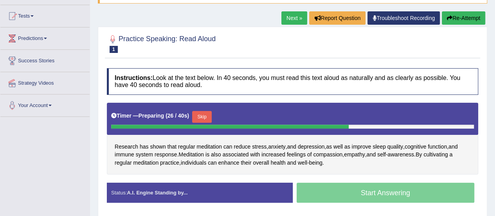
click at [361, 188] on div "Start Answering" at bounding box center [386, 193] width 186 height 22
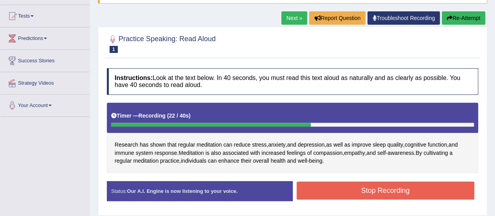
click at [378, 190] on button "Stop Recording" at bounding box center [386, 190] width 178 height 18
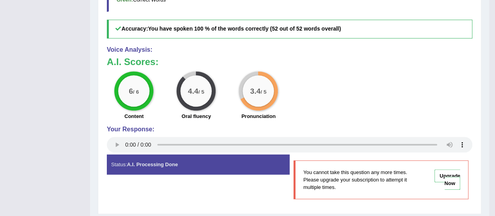
scroll to position [333, 0]
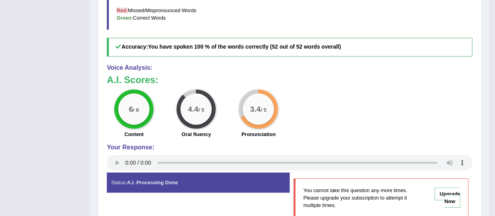
click at [195, 119] on div "4.4 / 5" at bounding box center [195, 108] width 31 height 31
click at [189, 106] on big "4.4" at bounding box center [193, 109] width 11 height 9
click at [140, 107] on div "6 / 6" at bounding box center [133, 108] width 31 height 31
click at [256, 108] on big "3.4" at bounding box center [255, 109] width 11 height 9
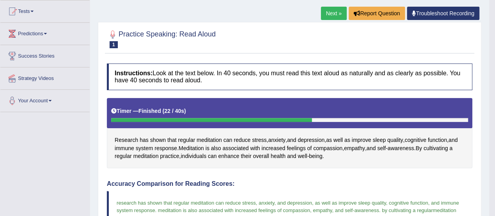
scroll to position [59, 0]
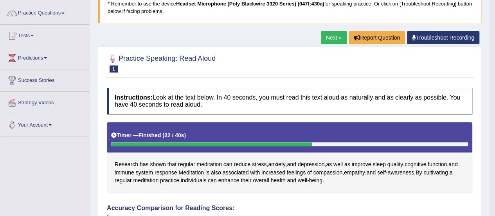
click at [329, 41] on link "Next »" at bounding box center [334, 37] width 26 height 13
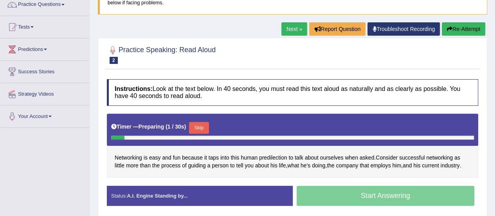
scroll to position [78, 0]
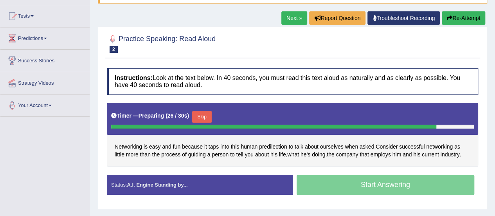
click at [207, 115] on button "Skip" at bounding box center [202, 117] width 20 height 12
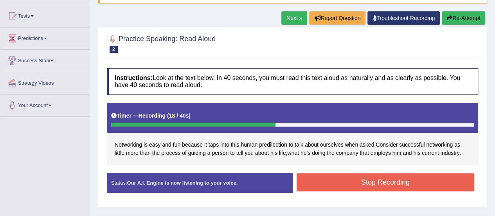
click at [311, 180] on button "Stop Recording" at bounding box center [386, 182] width 178 height 18
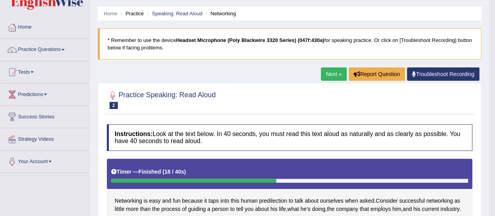
scroll to position [0, 0]
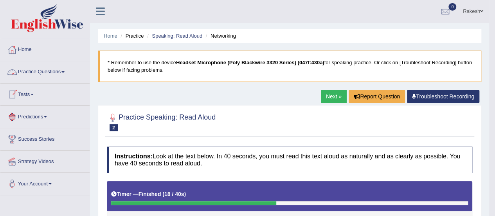
click at [41, 72] on link "Practice Questions" at bounding box center [44, 71] width 89 height 20
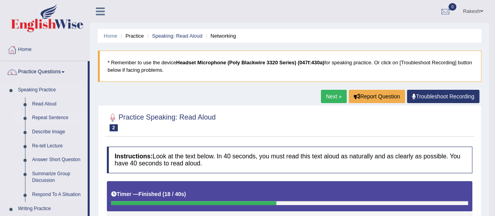
click at [55, 116] on link "Repeat Sentence" at bounding box center [58, 118] width 59 height 14
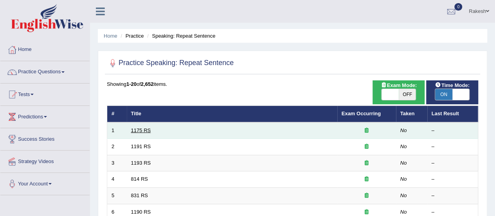
click at [139, 129] on link "1175 RS" at bounding box center [141, 130] width 20 height 6
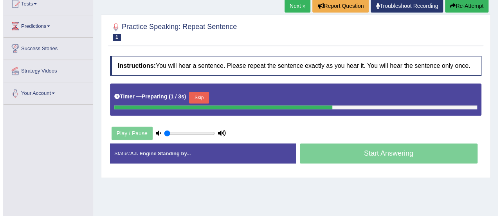
scroll to position [78, 0]
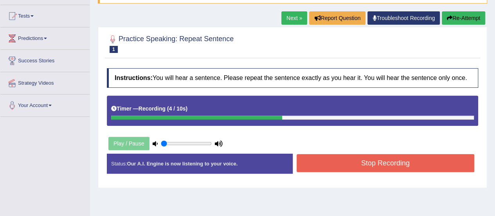
click at [341, 162] on button "Stop Recording" at bounding box center [386, 163] width 178 height 18
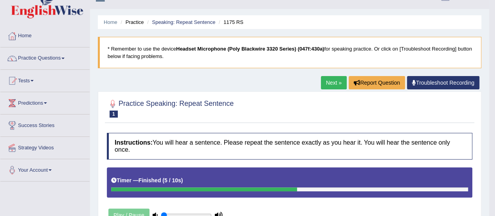
scroll to position [0, 0]
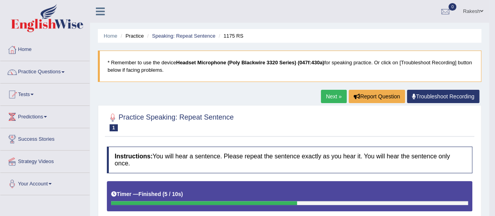
click at [334, 92] on link "Next »" at bounding box center [334, 96] width 26 height 13
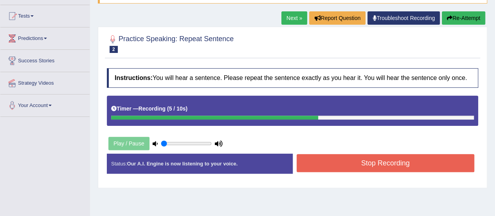
click at [334, 160] on button "Stop Recording" at bounding box center [386, 163] width 178 height 18
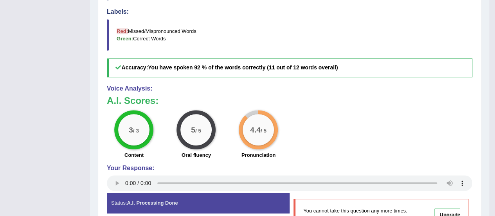
scroll to position [383, 0]
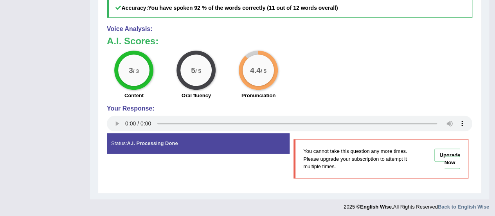
click at [428, 81] on div "3 / 3 Content 5 / 5 Oral fluency 4.4 / 5 Pronunciation" at bounding box center [289, 75] width 373 height 50
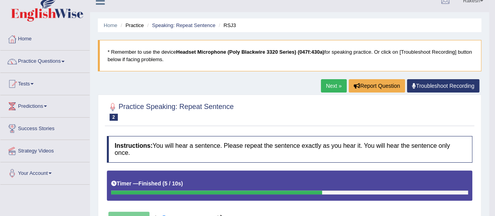
scroll to position [0, 0]
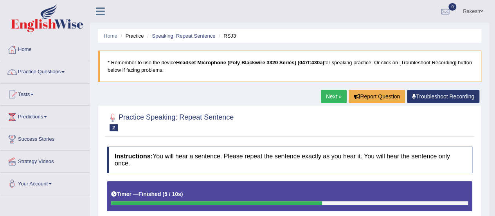
click at [329, 101] on link "Next »" at bounding box center [334, 96] width 26 height 13
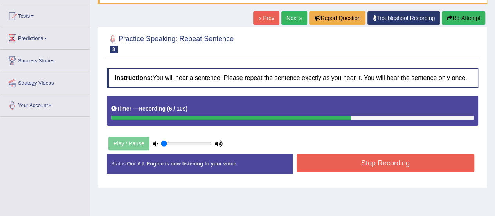
click at [336, 166] on button "Stop Recording" at bounding box center [386, 163] width 178 height 18
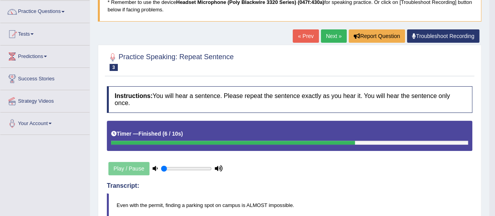
scroll to position [39, 0]
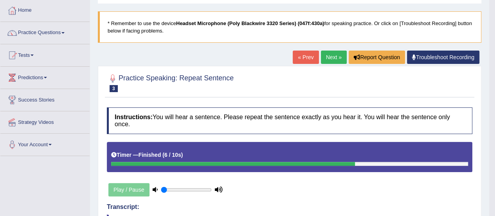
click at [324, 58] on link "Next »" at bounding box center [334, 56] width 26 height 13
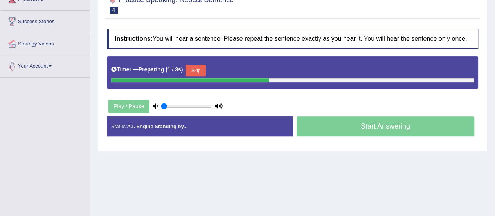
scroll to position [78, 0]
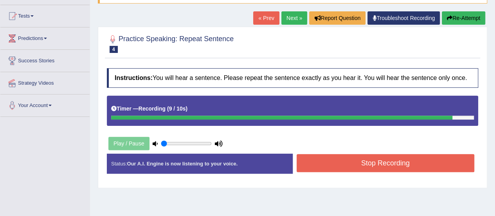
click at [376, 165] on button "Stop Recording" at bounding box center [386, 163] width 178 height 18
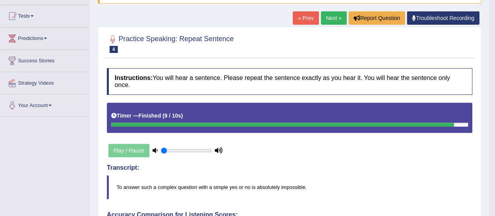
click at [304, 18] on link "« Prev" at bounding box center [306, 17] width 26 height 13
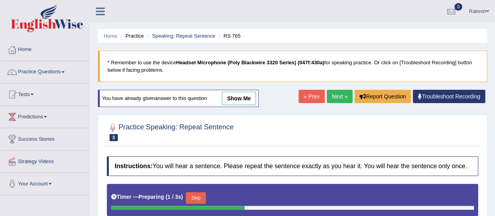
click at [334, 97] on link "Next »" at bounding box center [340, 96] width 26 height 13
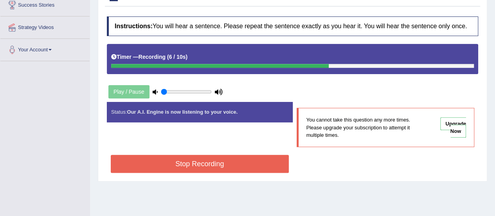
scroll to position [157, 0]
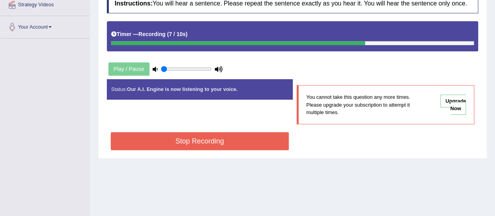
click at [224, 141] on button "Stop Recording" at bounding box center [200, 141] width 178 height 18
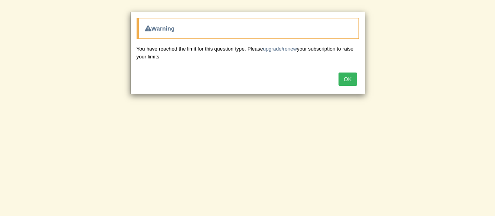
click at [349, 78] on button "OK" at bounding box center [348, 78] width 18 height 13
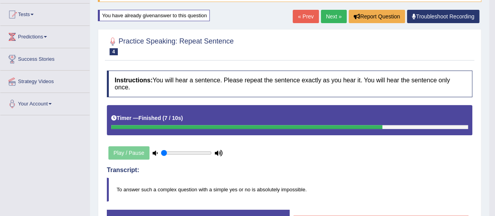
scroll to position [0, 0]
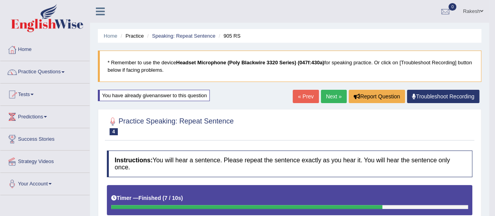
click at [56, 76] on link "Practice Questions" at bounding box center [44, 71] width 89 height 20
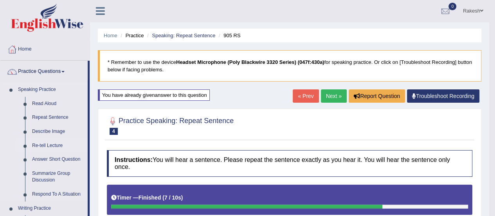
scroll to position [39, 0]
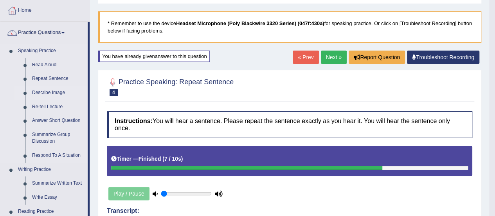
click at [55, 94] on link "Describe Image" at bounding box center [58, 93] width 59 height 14
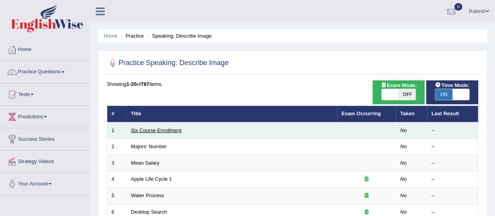
click at [148, 131] on link "Six Course Enrollment" at bounding box center [156, 130] width 50 height 6
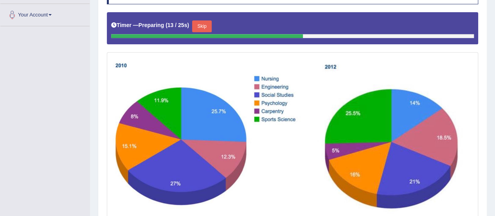
scroll to position [157, 0]
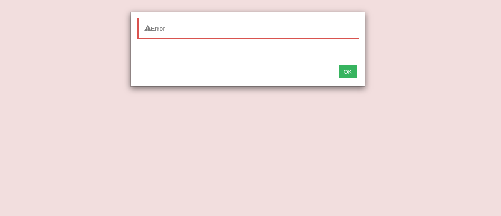
click at [346, 72] on button "OK" at bounding box center [348, 71] width 18 height 13
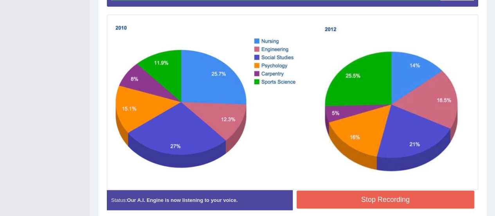
scroll to position [236, 0]
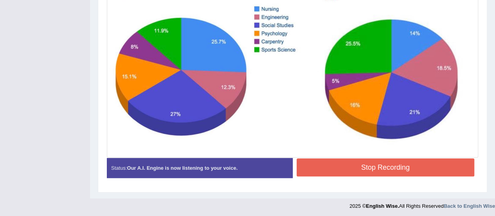
click at [357, 167] on button "Stop Recording" at bounding box center [386, 167] width 178 height 18
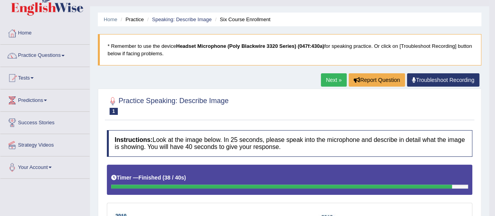
scroll to position [2, 0]
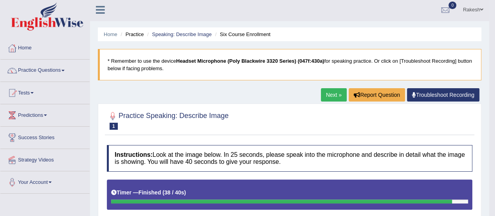
click at [333, 95] on link "Next »" at bounding box center [334, 94] width 26 height 13
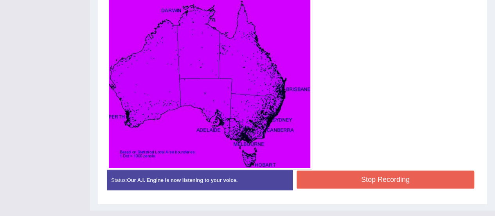
scroll to position [234, 0]
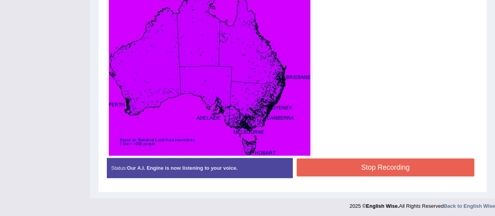
click at [362, 161] on button "Stop Recording" at bounding box center [386, 167] width 178 height 18
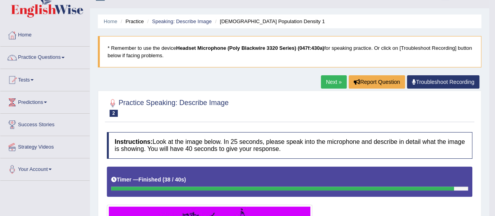
scroll to position [0, 0]
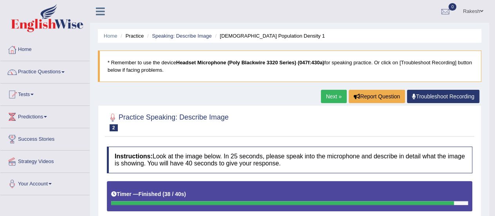
click at [330, 98] on link "Next »" at bounding box center [334, 96] width 26 height 13
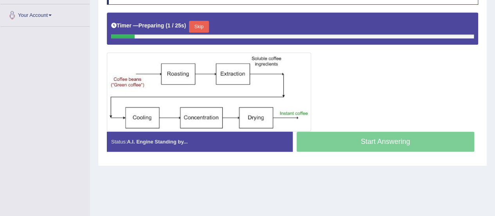
scroll to position [156, 0]
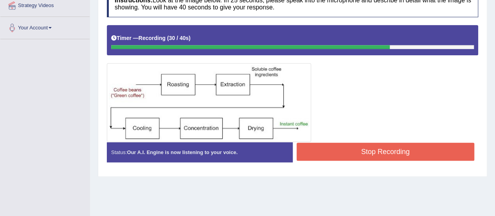
click at [375, 151] on button "Stop Recording" at bounding box center [386, 151] width 178 height 18
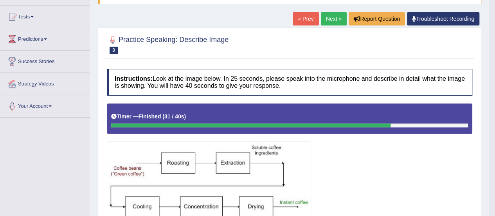
scroll to position [0, 0]
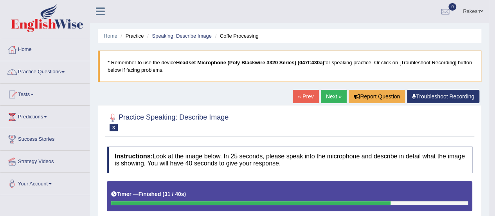
click at [330, 97] on link "Next »" at bounding box center [334, 96] width 26 height 13
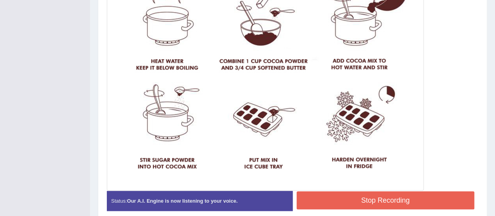
scroll to position [313, 0]
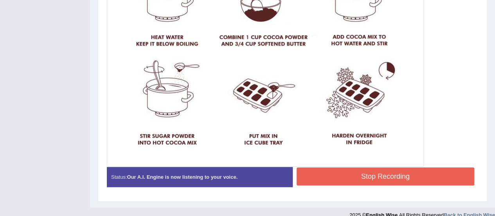
click at [360, 172] on button "Stop Recording" at bounding box center [386, 176] width 178 height 18
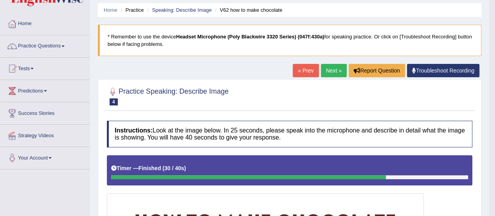
scroll to position [0, 0]
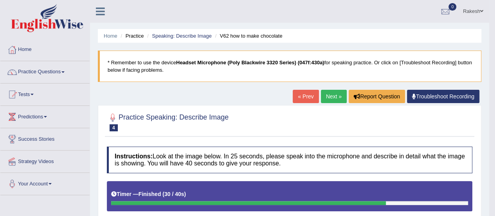
click at [327, 94] on link "Next »" at bounding box center [334, 96] width 26 height 13
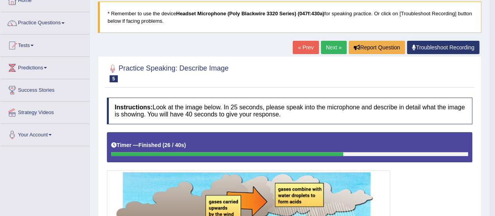
scroll to position [42, 0]
